Goal: Transaction & Acquisition: Purchase product/service

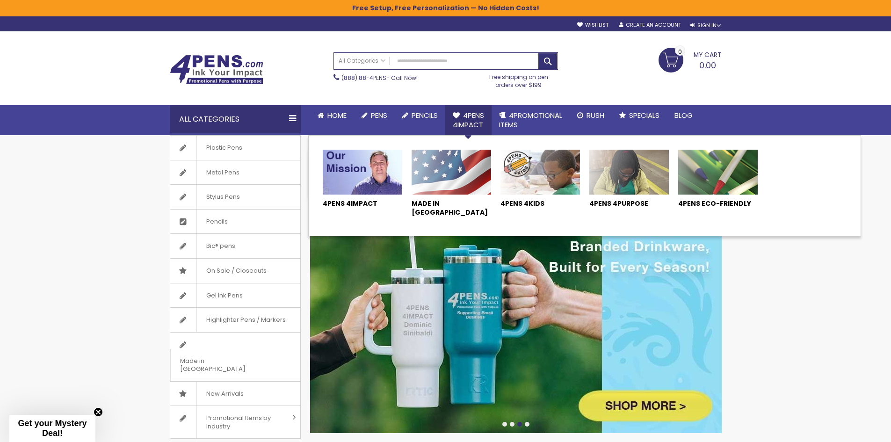
click at [478, 119] on span "4Pens 4impact" at bounding box center [468, 119] width 31 height 19
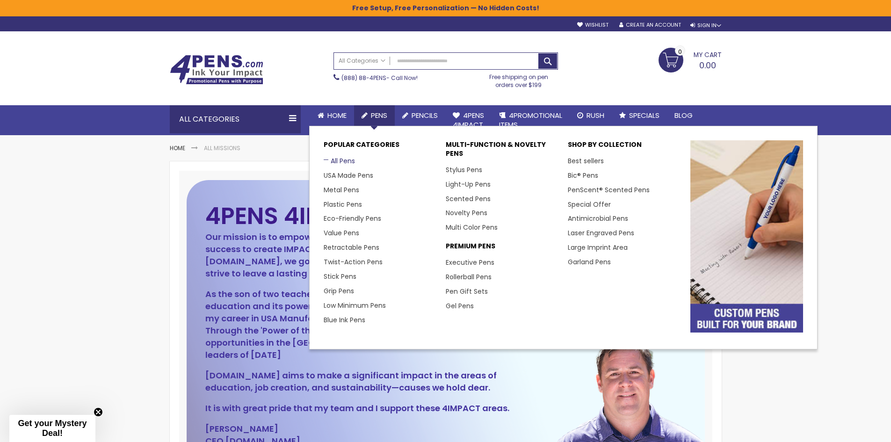
click at [337, 159] on link "All Pens" at bounding box center [339, 160] width 31 height 9
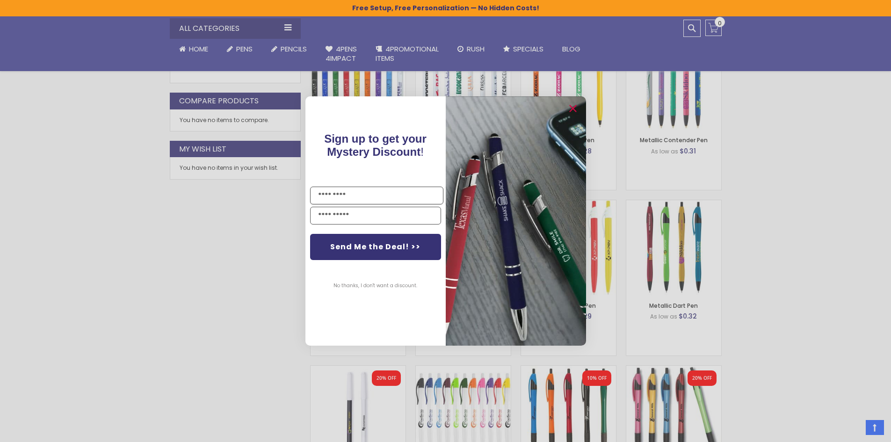
scroll to position [625, 0]
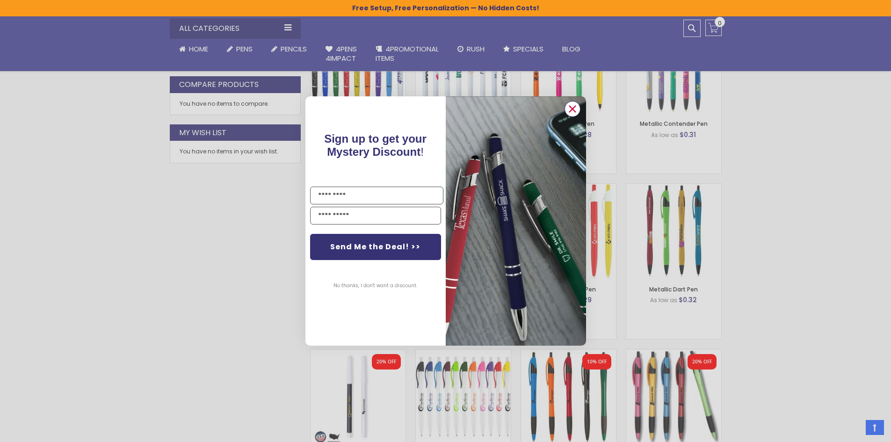
click at [568, 112] on circle "Close dialog" at bounding box center [572, 109] width 14 height 14
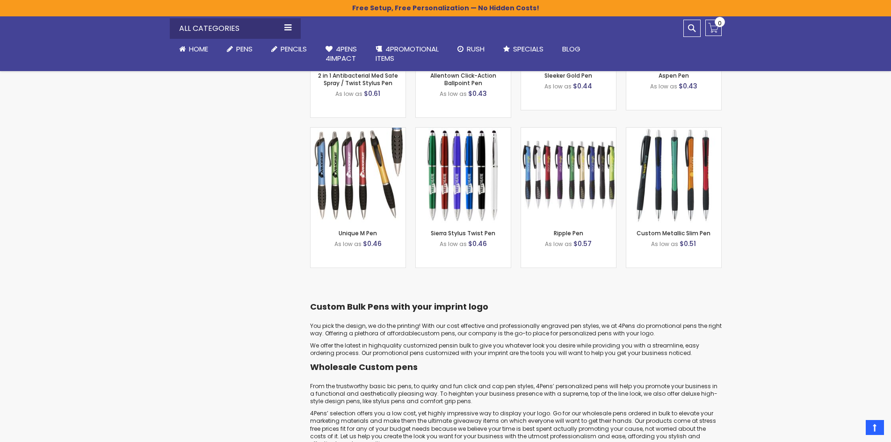
scroll to position [3853, 0]
